Goal: Manage account settings

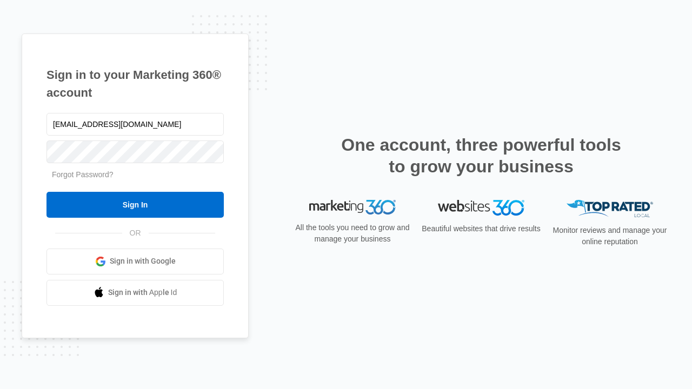
type input "dankie614@gmail.com"
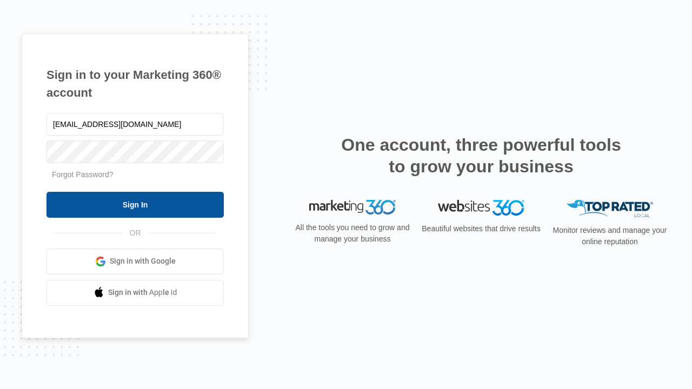
click at [135, 204] on input "Sign In" at bounding box center [134, 205] width 177 height 26
